Goal: Navigation & Orientation: Find specific page/section

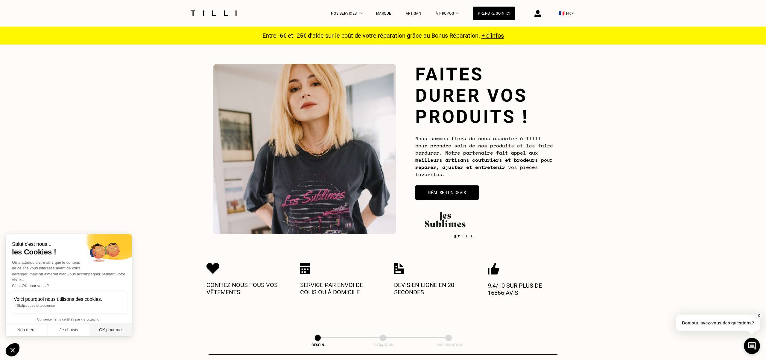
click at [114, 327] on button "OK pour moi" at bounding box center [111, 330] width 42 height 13
checkbox input "true"
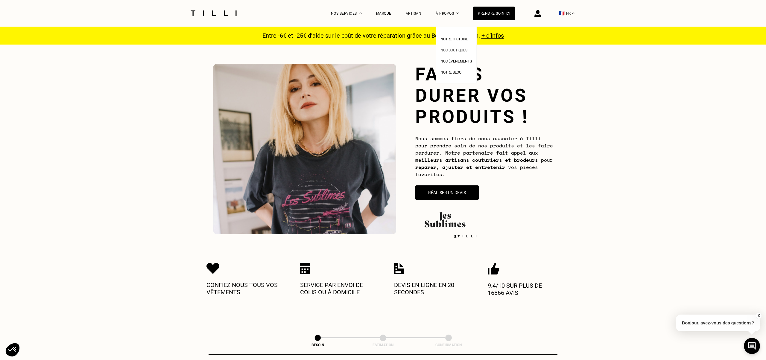
click at [458, 49] on span "Nos boutiques" at bounding box center [453, 50] width 27 height 4
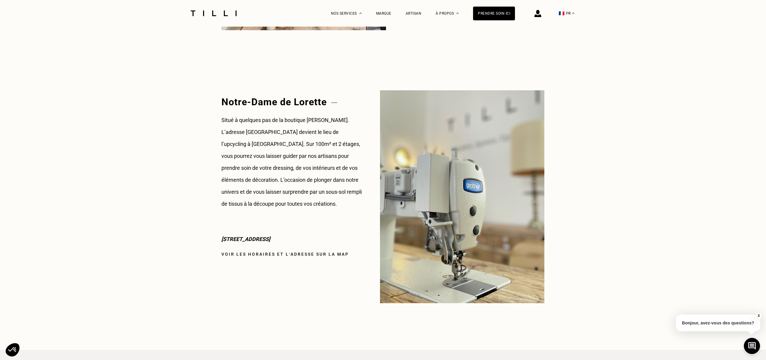
scroll to position [683, 0]
click at [349, 95] on span "Nos prix" at bounding box center [344, 94] width 16 height 4
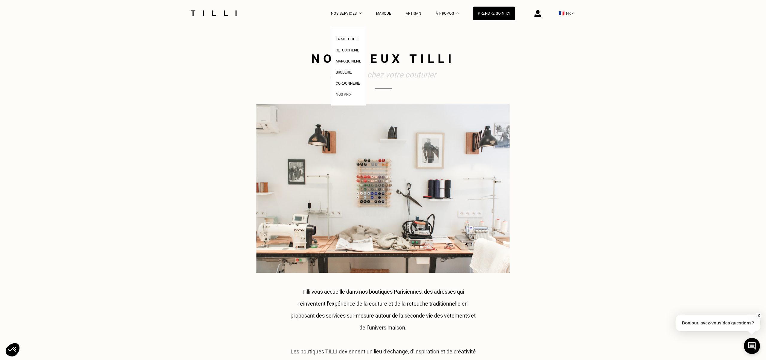
select select "FR"
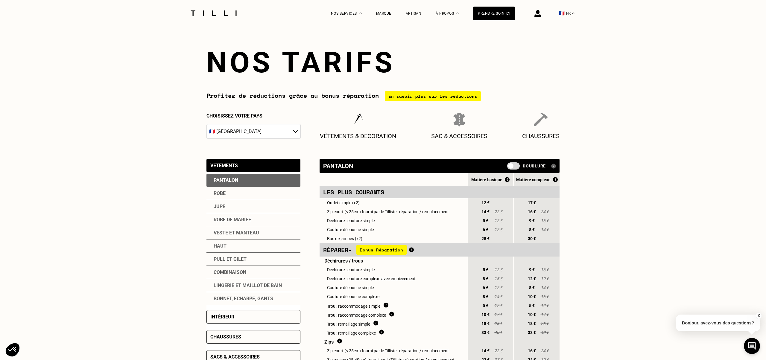
scroll to position [683, 0]
